Goal: Check status: Check status

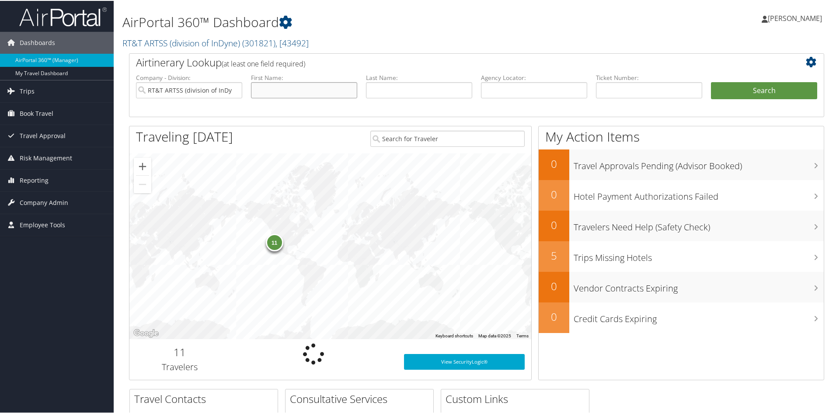
click at [297, 94] on input "text" at bounding box center [304, 89] width 106 height 16
type input "[PERSON_NAME]"
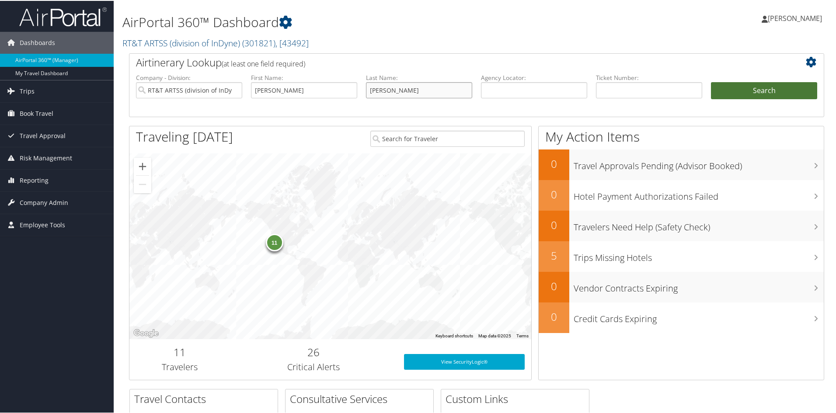
type input "[PERSON_NAME]"
click at [757, 94] on button "Search" at bounding box center [764, 89] width 106 height 17
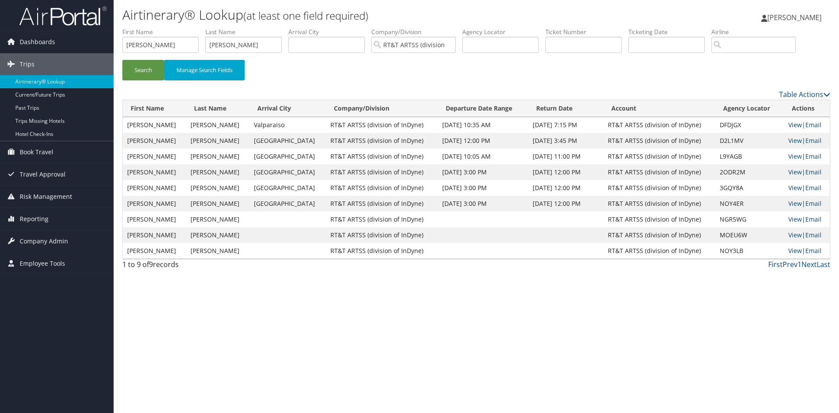
click at [790, 126] on link "View" at bounding box center [796, 125] width 14 height 8
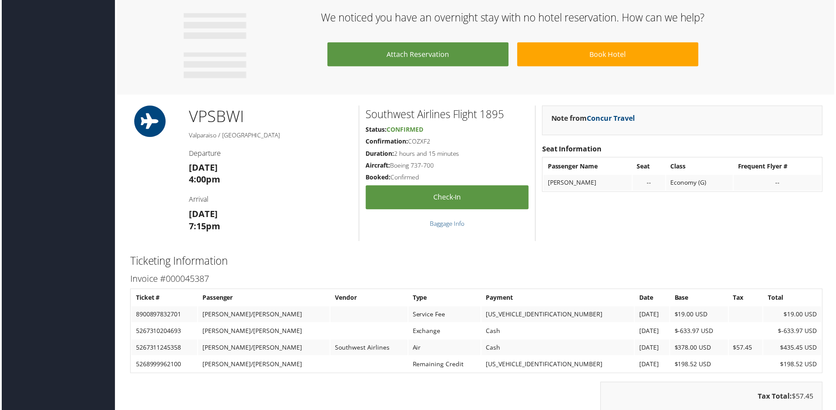
scroll to position [568, 0]
